Goal: Information Seeking & Learning: Check status

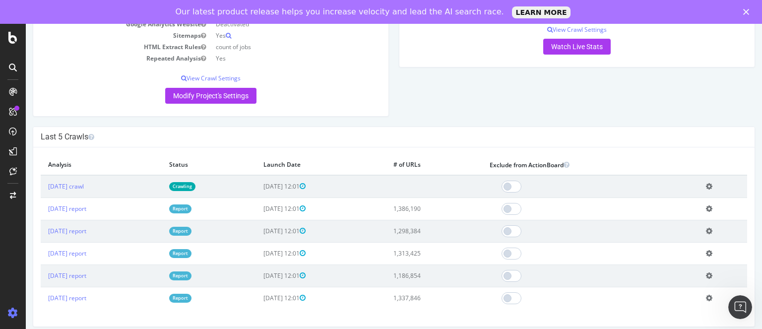
scroll to position [228, 0]
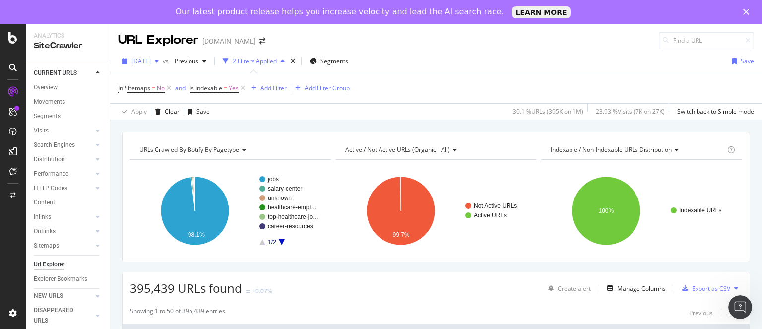
click at [151, 59] on span "2025 Jul. 13th" at bounding box center [140, 61] width 19 height 8
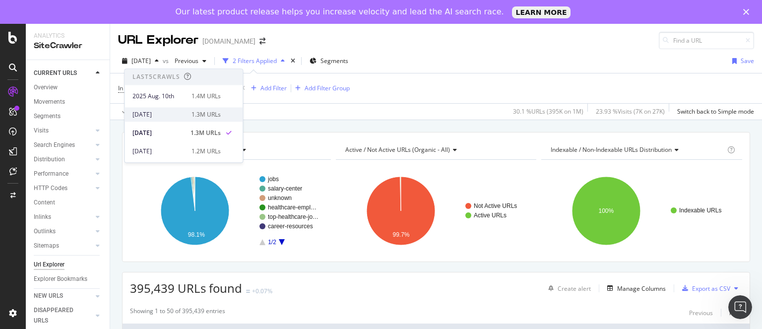
click at [167, 112] on div "2025 Jul. 27th" at bounding box center [158, 114] width 53 height 9
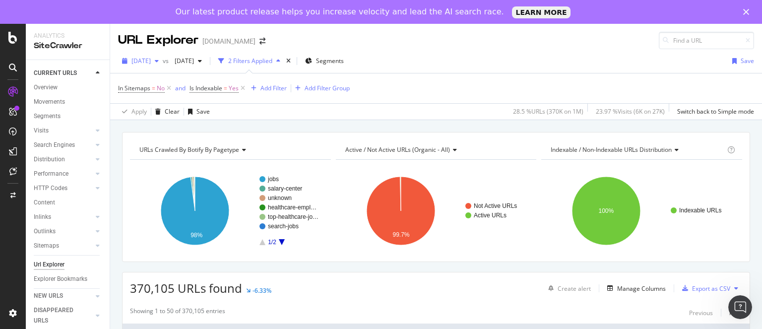
click at [151, 62] on span "[DATE]" at bounding box center [140, 61] width 19 height 8
click at [445, 53] on div "2025 Jul. 27th vs 2025 Jun. 29th 2 Filters Applied Segments Save" at bounding box center [436, 63] width 652 height 20
click at [194, 59] on span "[DATE]" at bounding box center [182, 61] width 23 height 8
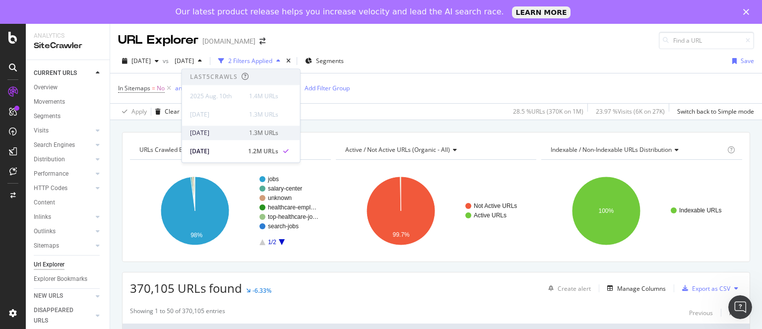
click at [213, 137] on div "[DATE]" at bounding box center [216, 132] width 53 height 9
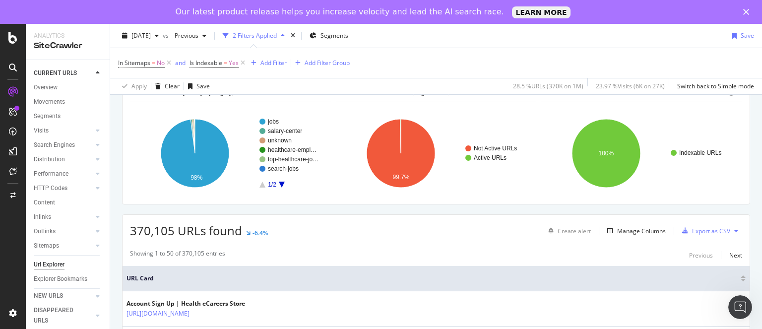
scroll to position [71, 0]
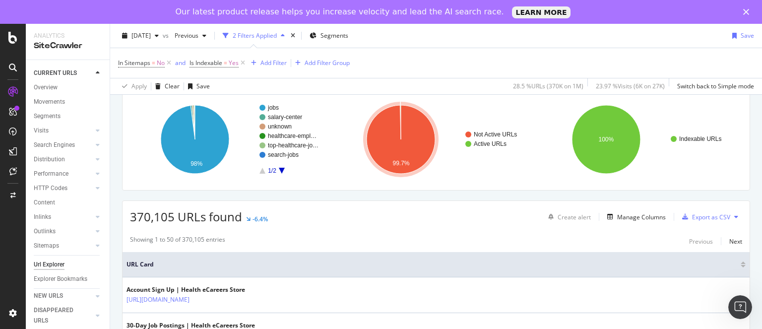
click at [145, 217] on span "370,105 URLs found" at bounding box center [186, 216] width 112 height 16
copy span "370,105"
click at [151, 32] on span "[DATE]" at bounding box center [140, 35] width 19 height 8
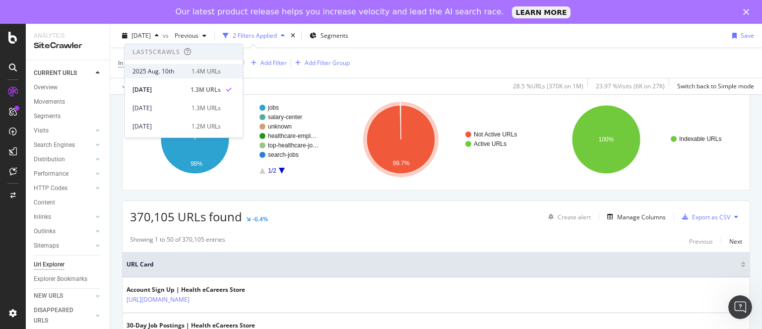
click at [159, 71] on div "2025 Aug. 10th" at bounding box center [158, 71] width 53 height 9
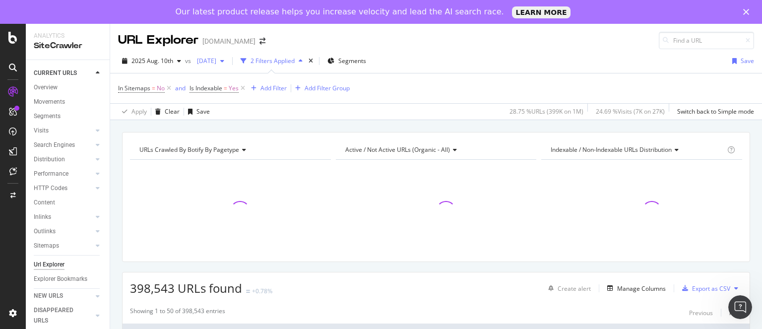
click at [216, 59] on span "[DATE]" at bounding box center [204, 61] width 23 height 8
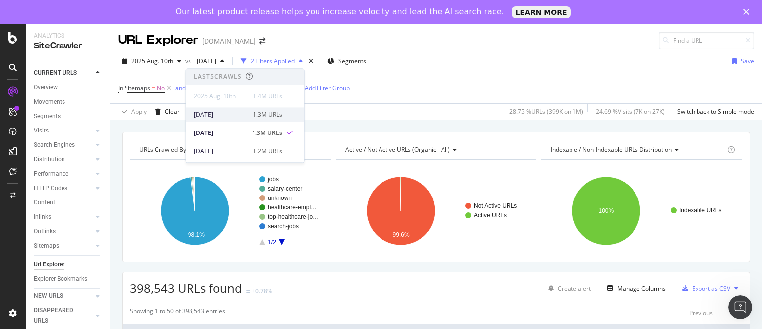
click at [225, 115] on div "[DATE]" at bounding box center [220, 114] width 53 height 9
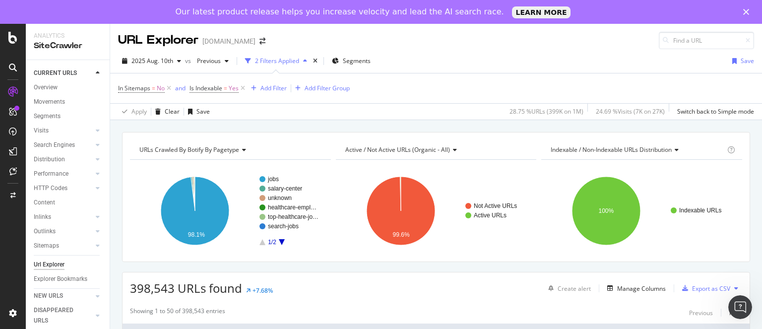
click at [163, 287] on span "398,543 URLs found" at bounding box center [186, 288] width 112 height 16
copy span "398,543"
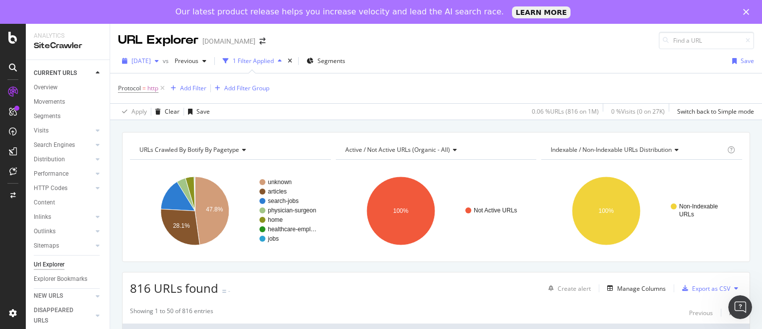
click at [151, 64] on span "[DATE]" at bounding box center [140, 61] width 19 height 8
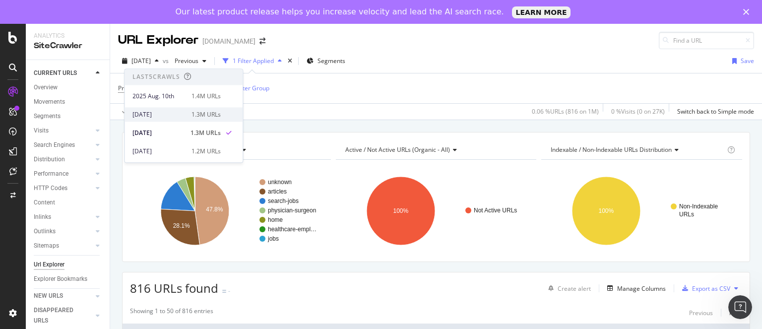
click at [155, 117] on div "[DATE]" at bounding box center [158, 114] width 53 height 9
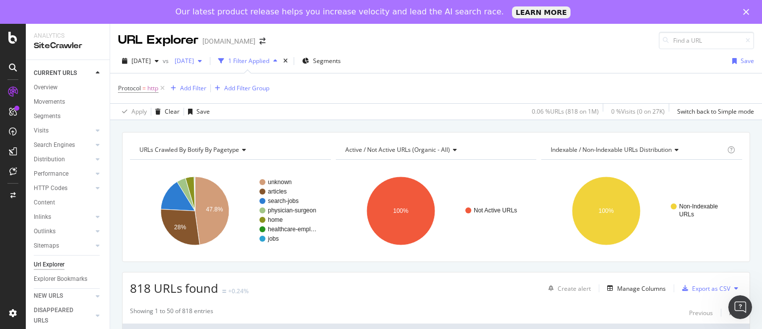
click at [194, 60] on span "[DATE]" at bounding box center [182, 61] width 23 height 8
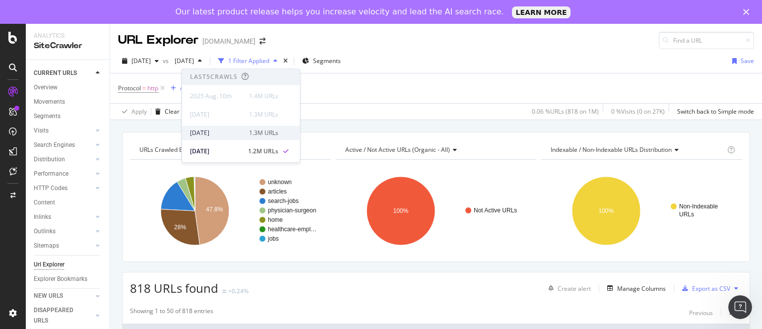
click at [214, 132] on div "[DATE]" at bounding box center [216, 132] width 53 height 9
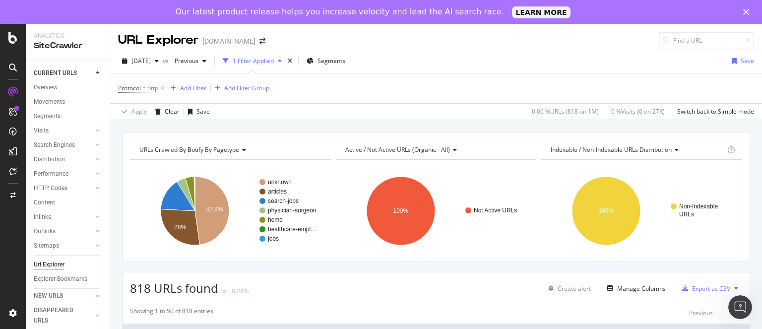
click at [137, 285] on span "818 URLs found" at bounding box center [174, 288] width 88 height 16
copy span "818"
click at [151, 63] on span "[DATE]" at bounding box center [140, 61] width 19 height 8
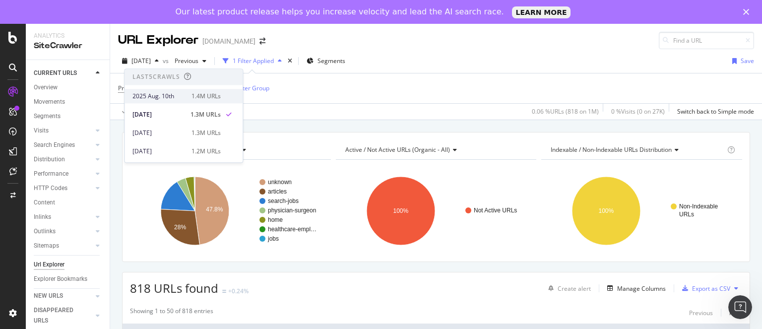
click at [152, 95] on div "2025 Aug. 10th" at bounding box center [158, 96] width 53 height 9
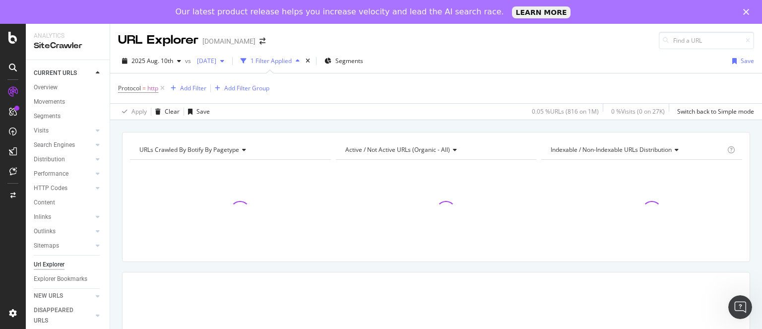
click at [228, 65] on div "[DATE]" at bounding box center [210, 61] width 35 height 15
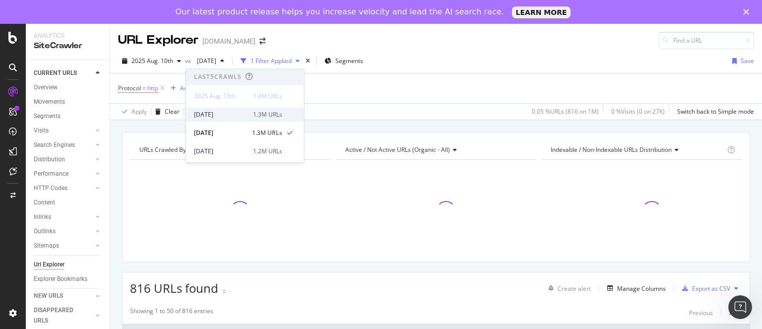
click at [226, 115] on div "[DATE]" at bounding box center [220, 114] width 53 height 9
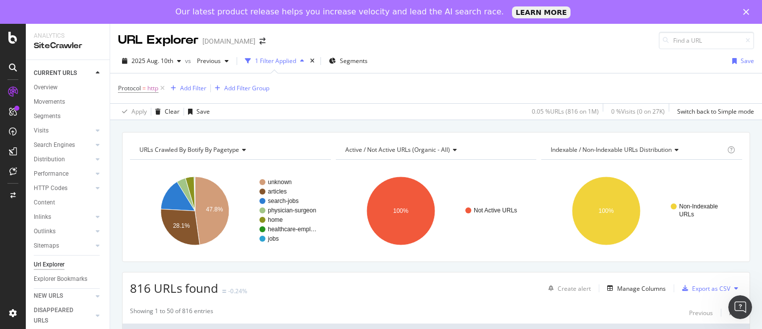
click at [143, 288] on span "816 URLs found" at bounding box center [174, 288] width 88 height 16
copy span "816"
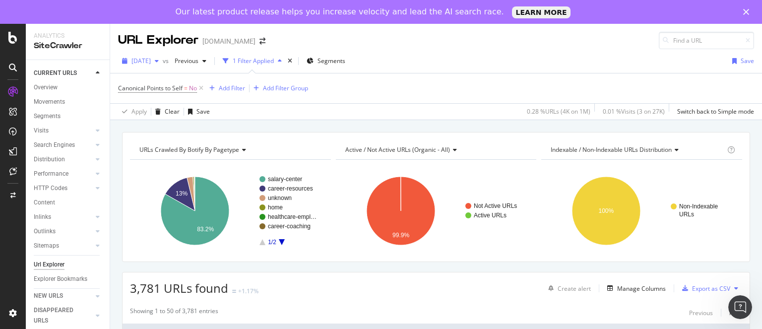
click at [151, 63] on span "[DATE]" at bounding box center [140, 61] width 19 height 8
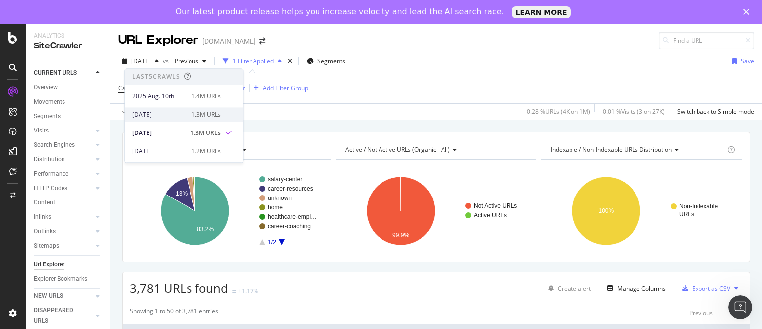
click at [164, 110] on div "[DATE]" at bounding box center [158, 114] width 53 height 9
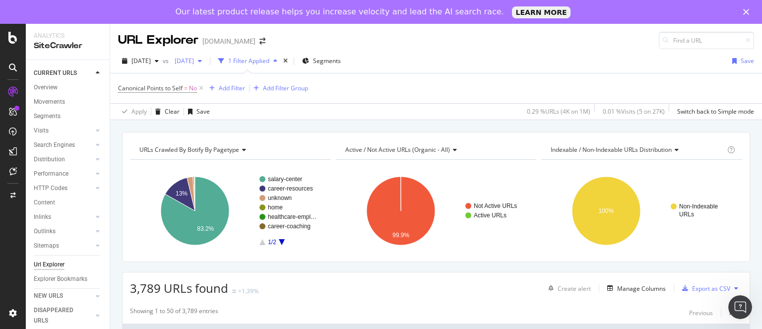
click at [194, 61] on span "[DATE]" at bounding box center [182, 61] width 23 height 8
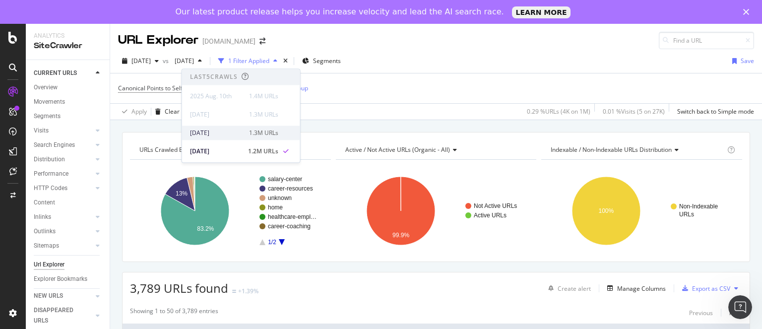
click at [220, 135] on div "[DATE]" at bounding box center [216, 132] width 53 height 9
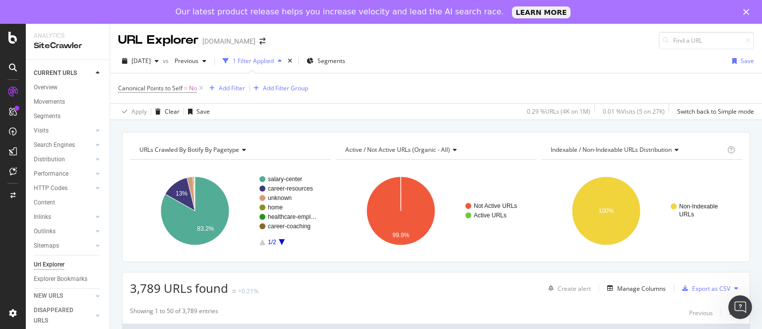
click at [137, 285] on span "3,789 URLs found" at bounding box center [179, 288] width 98 height 16
copy span "3,789"
click at [151, 61] on span "[DATE]" at bounding box center [140, 61] width 19 height 8
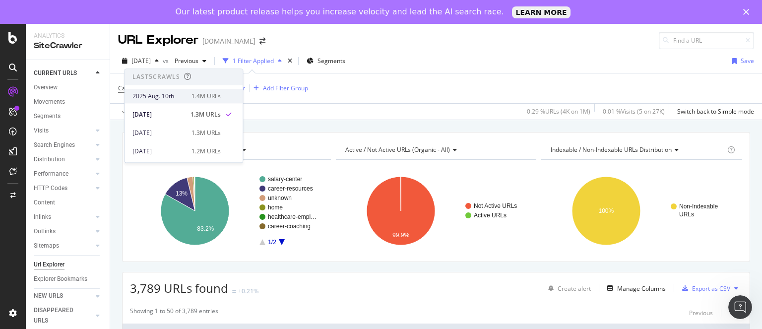
click at [159, 99] on div "2025 Aug. 10th" at bounding box center [158, 96] width 53 height 9
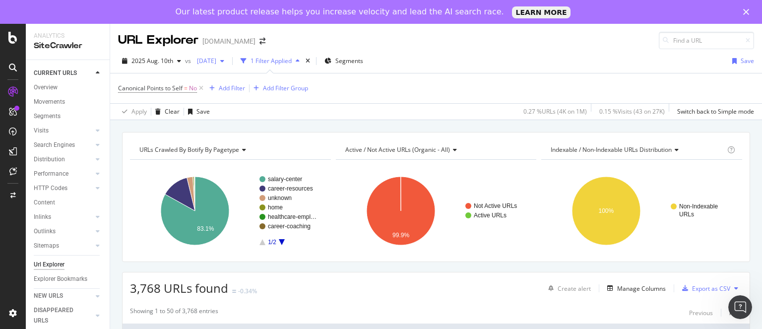
click at [216, 61] on span "[DATE]" at bounding box center [204, 61] width 23 height 8
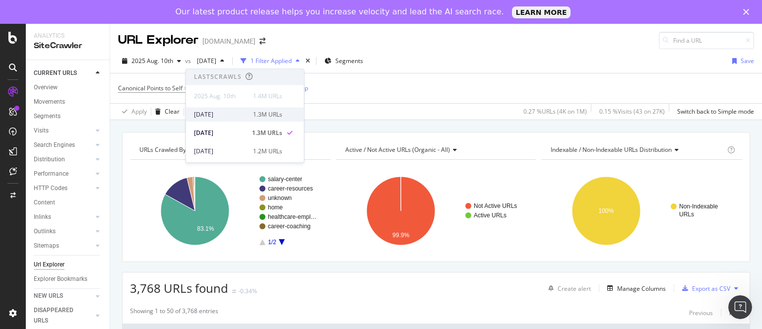
click at [218, 117] on div "[DATE]" at bounding box center [220, 114] width 53 height 9
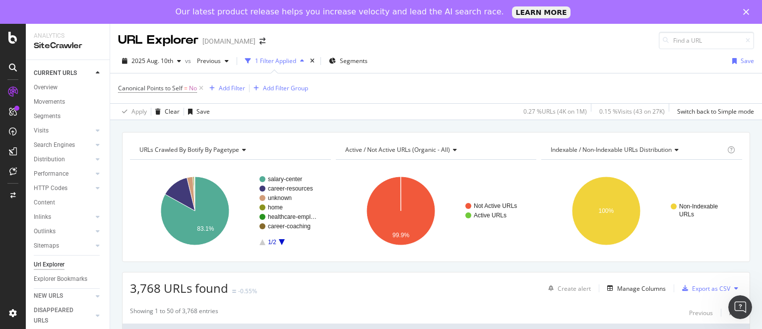
click at [147, 288] on span "3,768 URLs found" at bounding box center [179, 288] width 98 height 16
copy span "3,768"
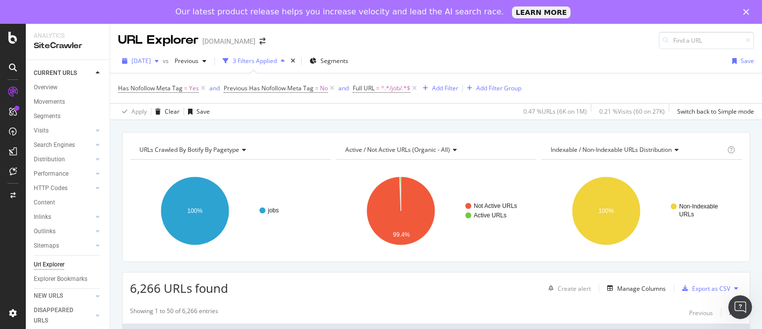
click at [151, 62] on span "[DATE]" at bounding box center [140, 61] width 19 height 8
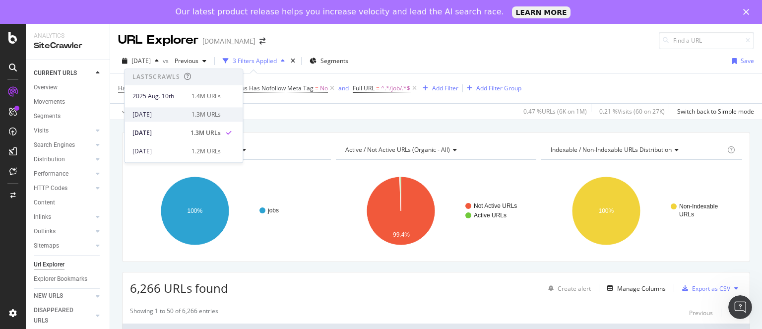
click at [156, 109] on div "[DATE] 1.3M URLs" at bounding box center [184, 114] width 118 height 14
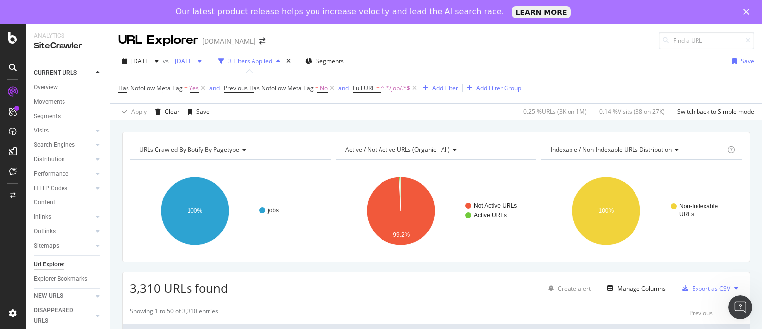
click at [194, 63] on span "[DATE]" at bounding box center [182, 61] width 23 height 8
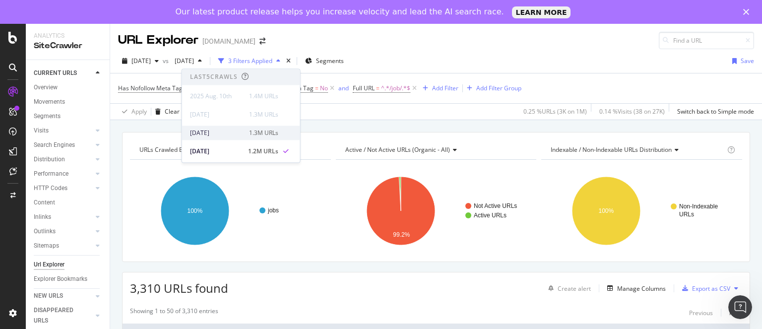
click at [216, 133] on div "[DATE]" at bounding box center [216, 132] width 53 height 9
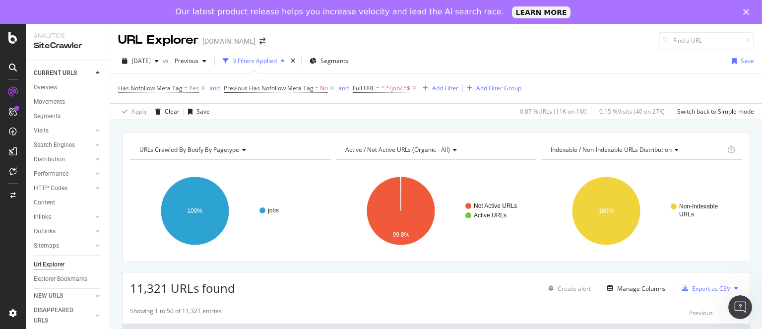
click at [148, 288] on span "11,321 URLs found" at bounding box center [182, 288] width 105 height 16
copy span "11,321"
click at [152, 59] on div "[DATE]" at bounding box center [140, 61] width 45 height 15
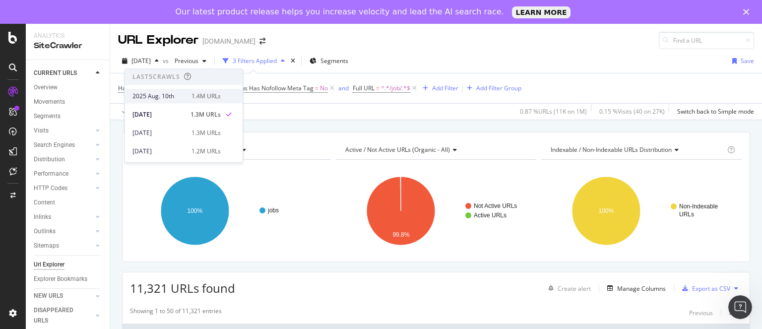
click at [152, 95] on div "2025 Aug. 10th" at bounding box center [158, 96] width 53 height 9
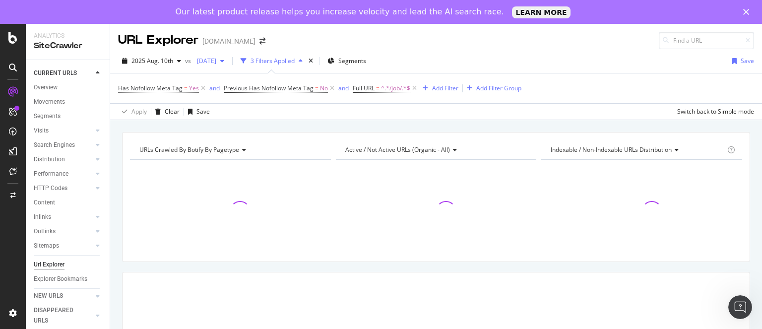
click at [216, 59] on span "[DATE]" at bounding box center [204, 61] width 23 height 8
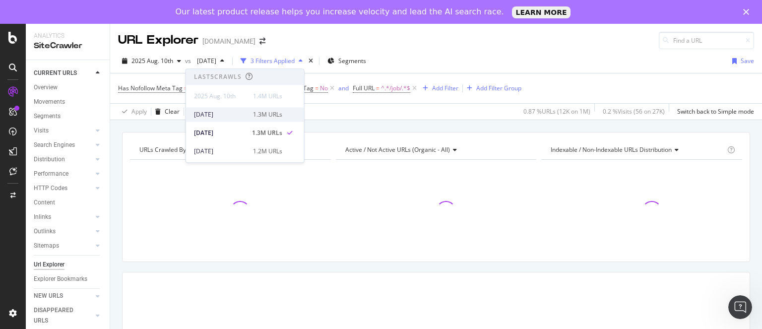
click at [222, 116] on div "[DATE]" at bounding box center [220, 114] width 53 height 9
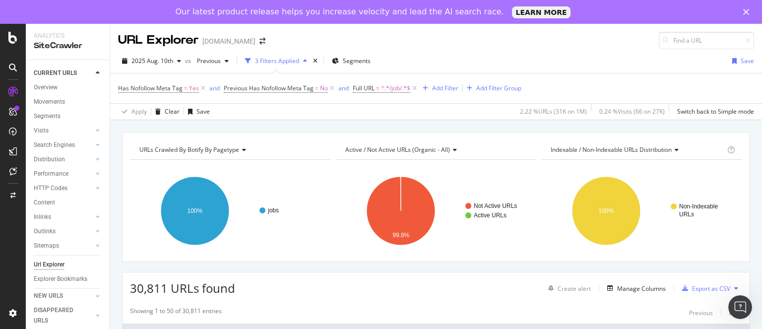
click at [148, 287] on span "30,811 URLs found" at bounding box center [182, 288] width 105 height 16
copy span "30,811"
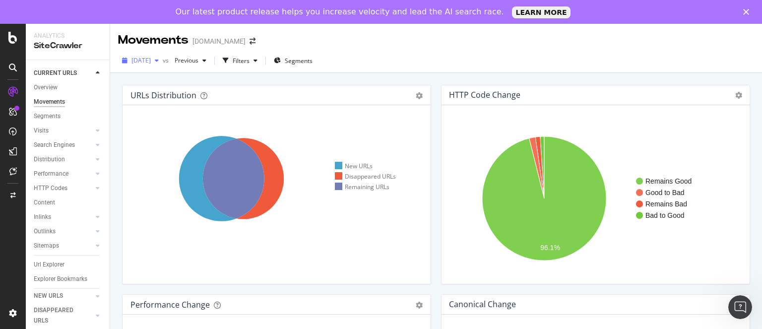
click at [151, 61] on span "[DATE]" at bounding box center [140, 60] width 19 height 8
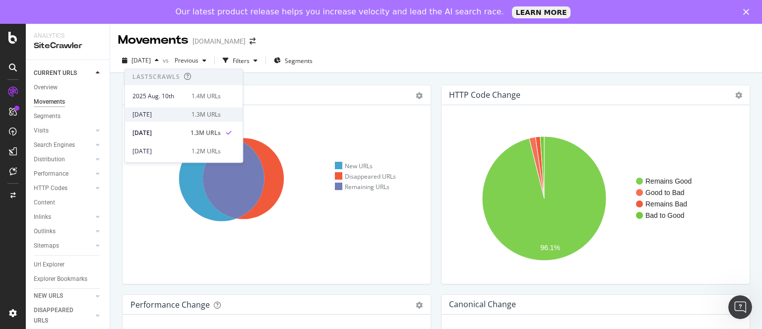
click at [169, 111] on div "[DATE]" at bounding box center [158, 114] width 53 height 9
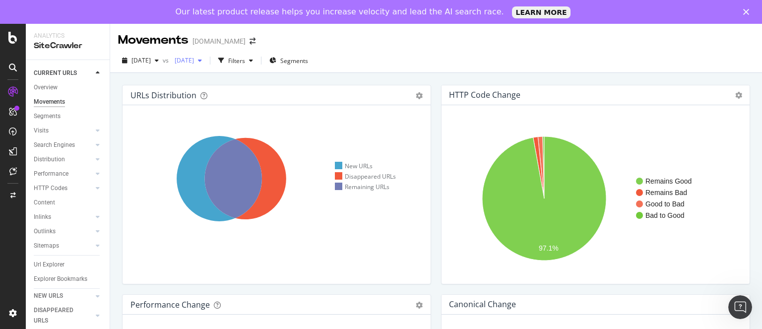
click at [194, 61] on span "[DATE]" at bounding box center [182, 60] width 23 height 8
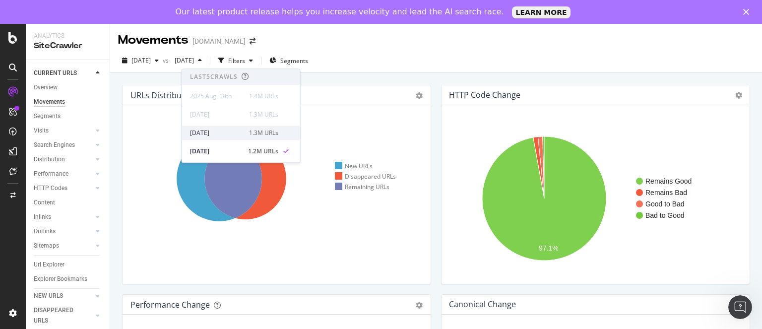
click at [224, 133] on div "[DATE]" at bounding box center [216, 132] width 53 height 9
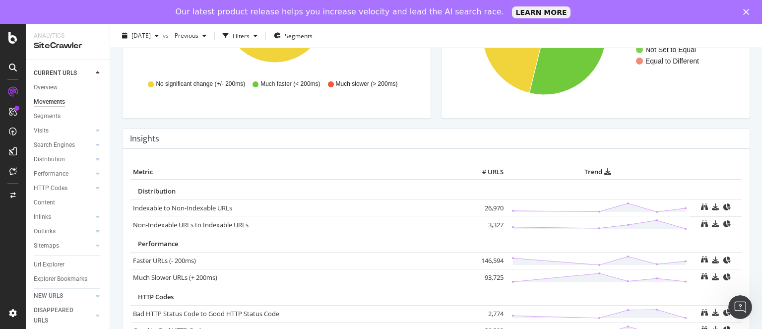
scroll to position [414, 0]
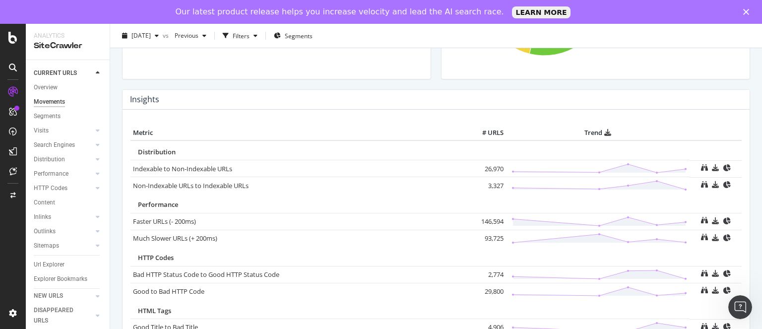
click at [490, 169] on td "26,970" at bounding box center [486, 168] width 40 height 17
copy td "26,970"
click at [488, 182] on td "3,327" at bounding box center [486, 185] width 40 height 17
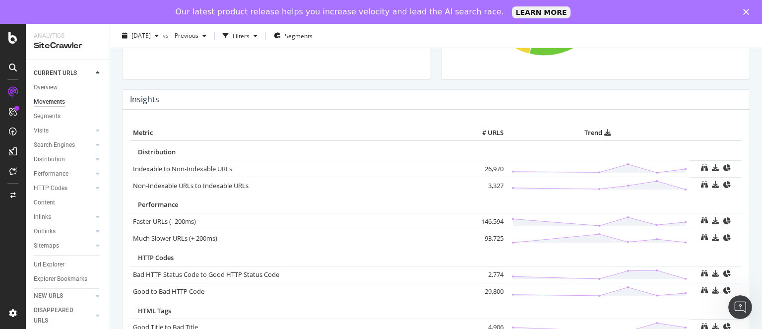
copy td "3,327"
click at [484, 222] on td "146,594" at bounding box center [486, 221] width 40 height 17
copy td "146,594"
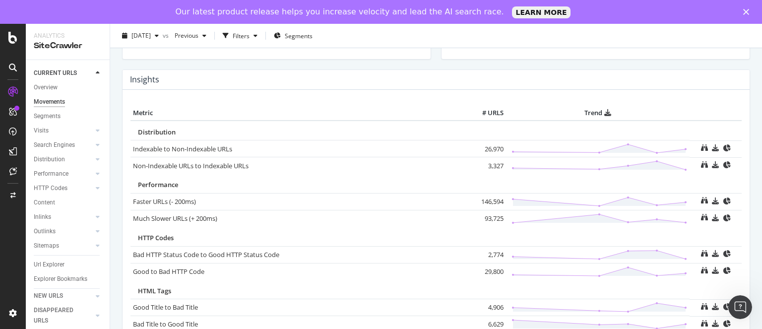
click at [484, 222] on td "93,725" at bounding box center [486, 218] width 40 height 17
copy td "93,725"
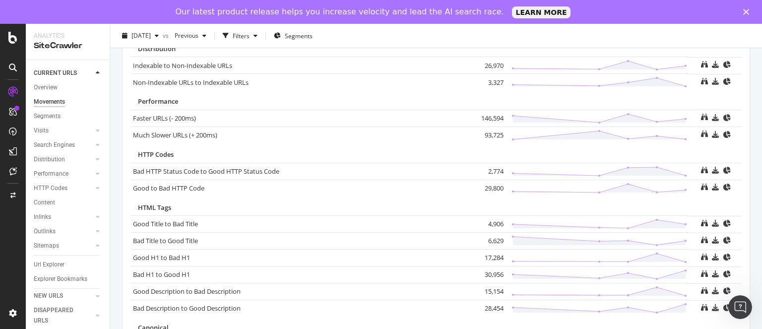
scroll to position [519, 0]
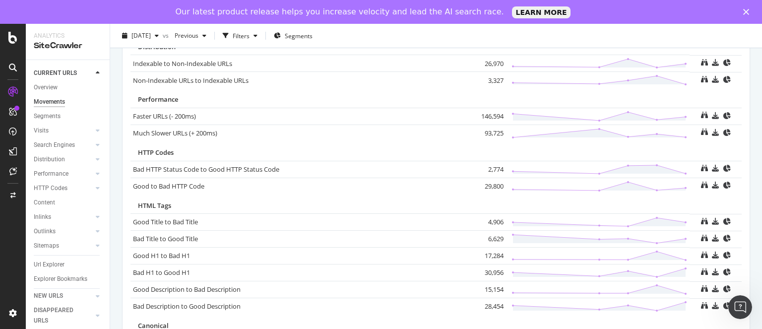
click at [486, 163] on td "2,774" at bounding box center [486, 169] width 40 height 17
copy td "2,774"
click at [487, 184] on td "29,800" at bounding box center [486, 186] width 40 height 17
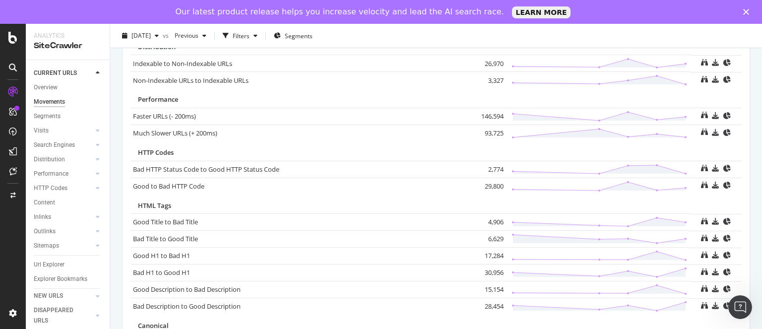
copy td "29,800"
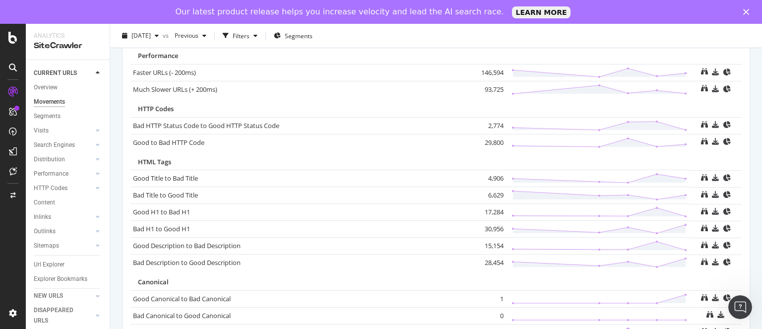
scroll to position [564, 0]
click at [489, 176] on td "4,906" at bounding box center [486, 178] width 40 height 17
copy td "4,906"
click at [490, 194] on td "6,629" at bounding box center [486, 195] width 40 height 17
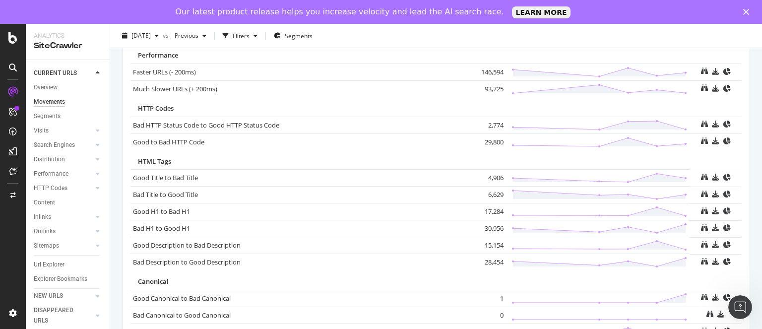
copy td "6,629"
click at [490, 194] on td "6,629" at bounding box center [486, 195] width 40 height 17
click at [488, 210] on td "17,284" at bounding box center [486, 211] width 40 height 17
copy td "17,284"
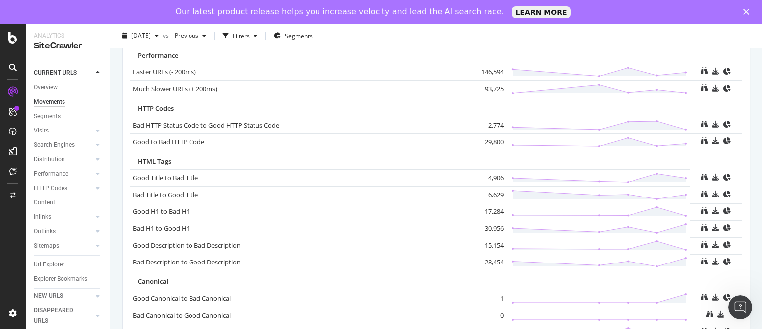
click at [488, 227] on td "30,956" at bounding box center [486, 228] width 40 height 17
copy td "30,956"
click at [490, 245] on td "15,154" at bounding box center [486, 245] width 40 height 17
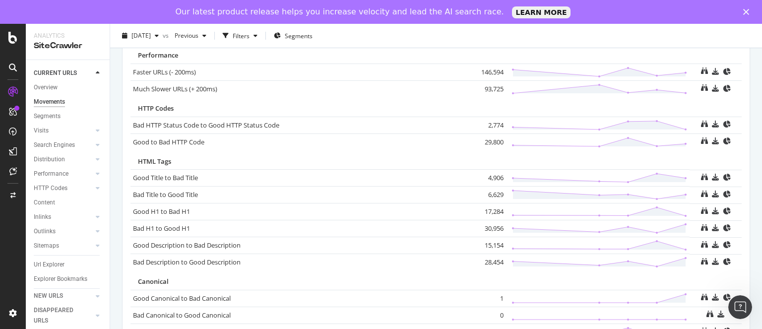
click at [490, 260] on td "28,454" at bounding box center [486, 262] width 40 height 17
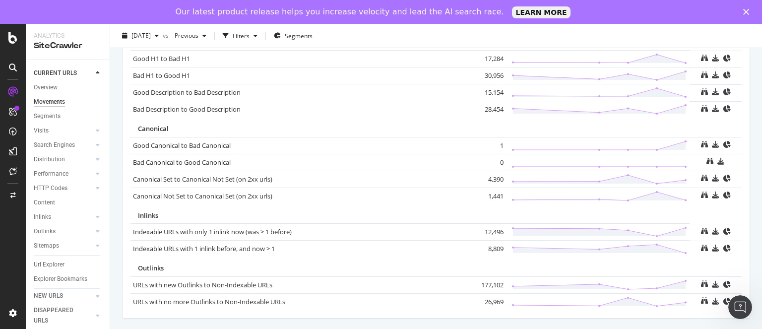
scroll to position [723, 0]
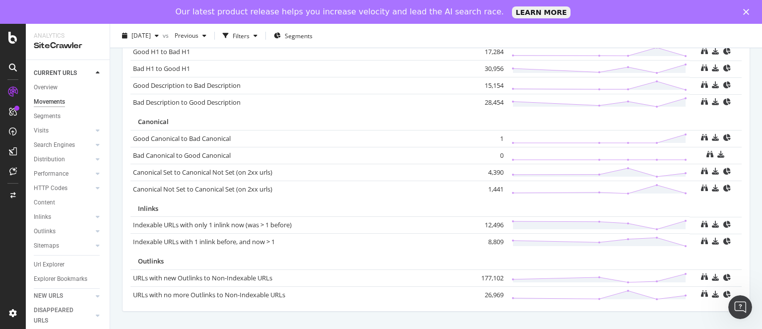
click at [491, 170] on td "4,390" at bounding box center [486, 172] width 40 height 17
click at [490, 185] on td "1,441" at bounding box center [486, 189] width 40 height 17
